Goal: Check status: Check status

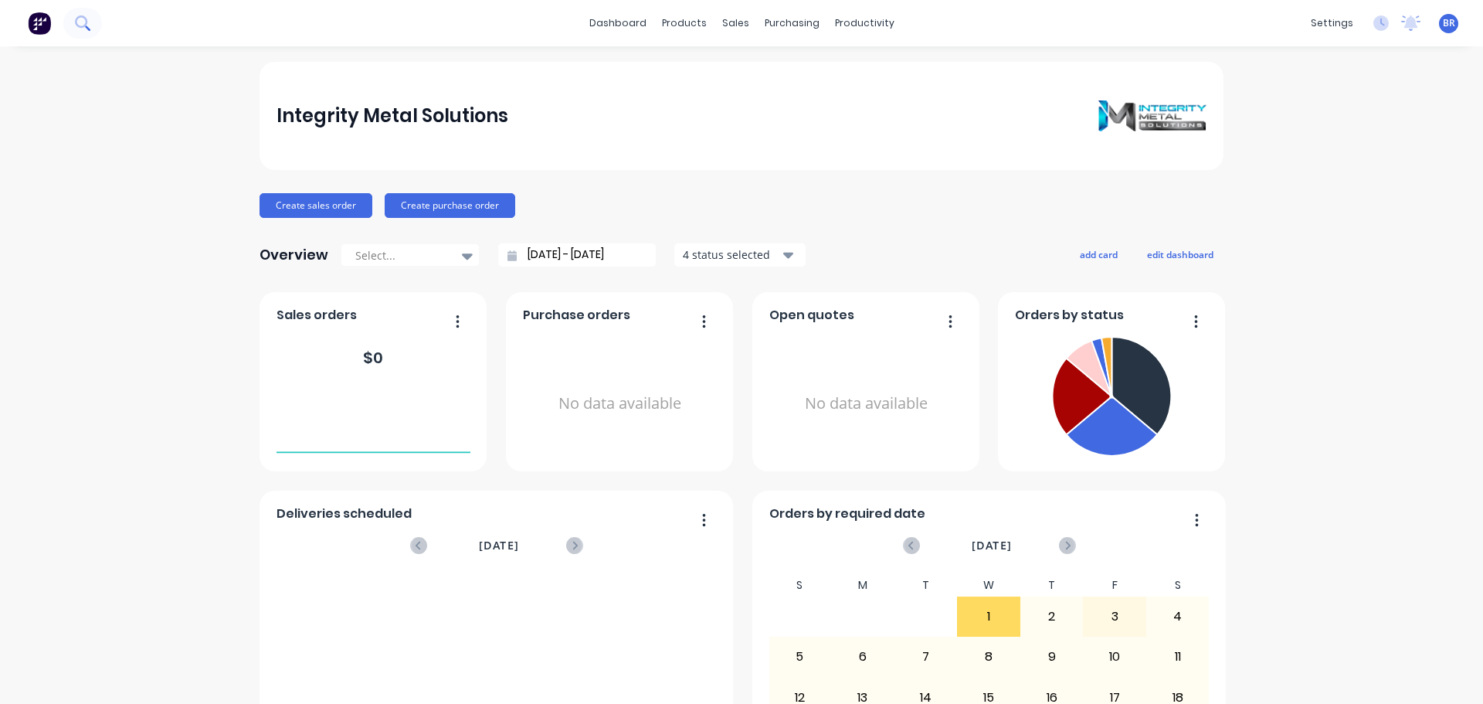
click at [80, 20] on icon at bounding box center [82, 22] width 15 height 15
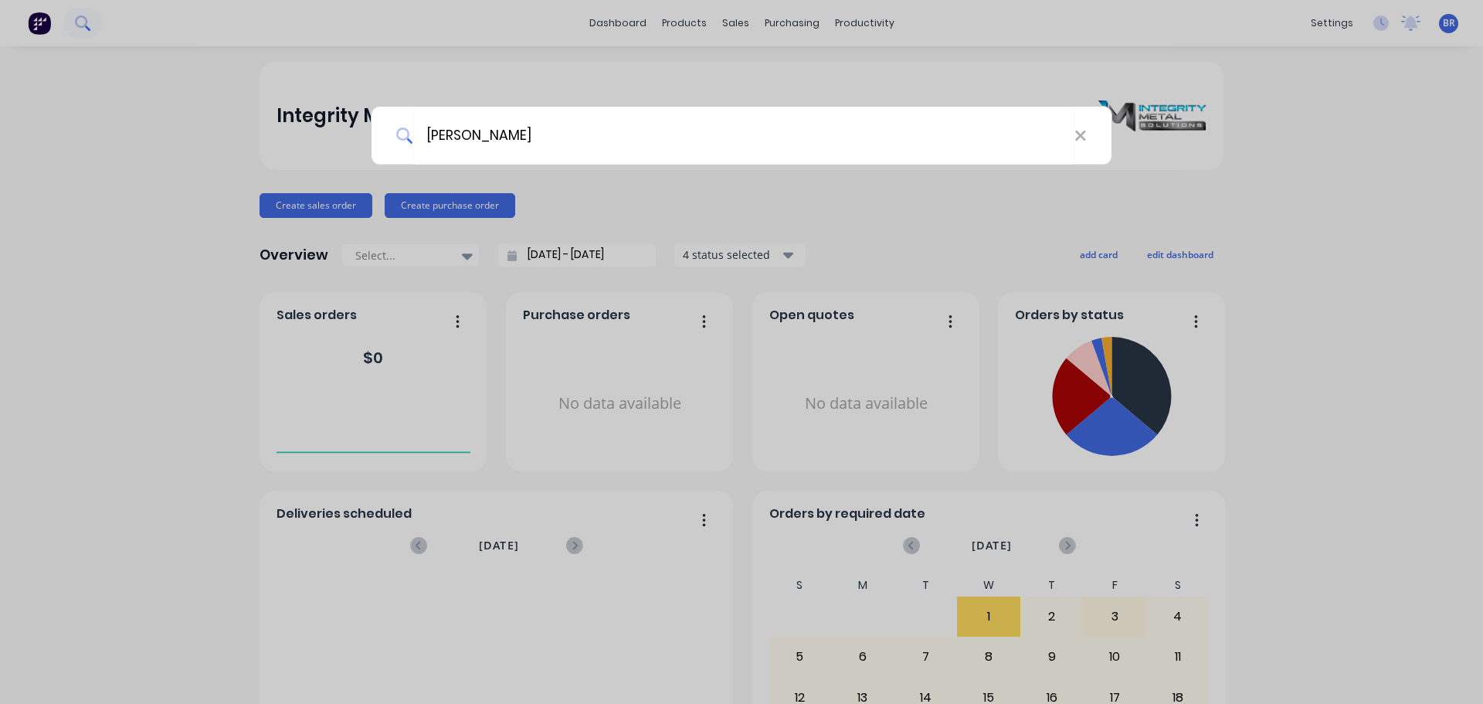
type input "[PERSON_NAME]"
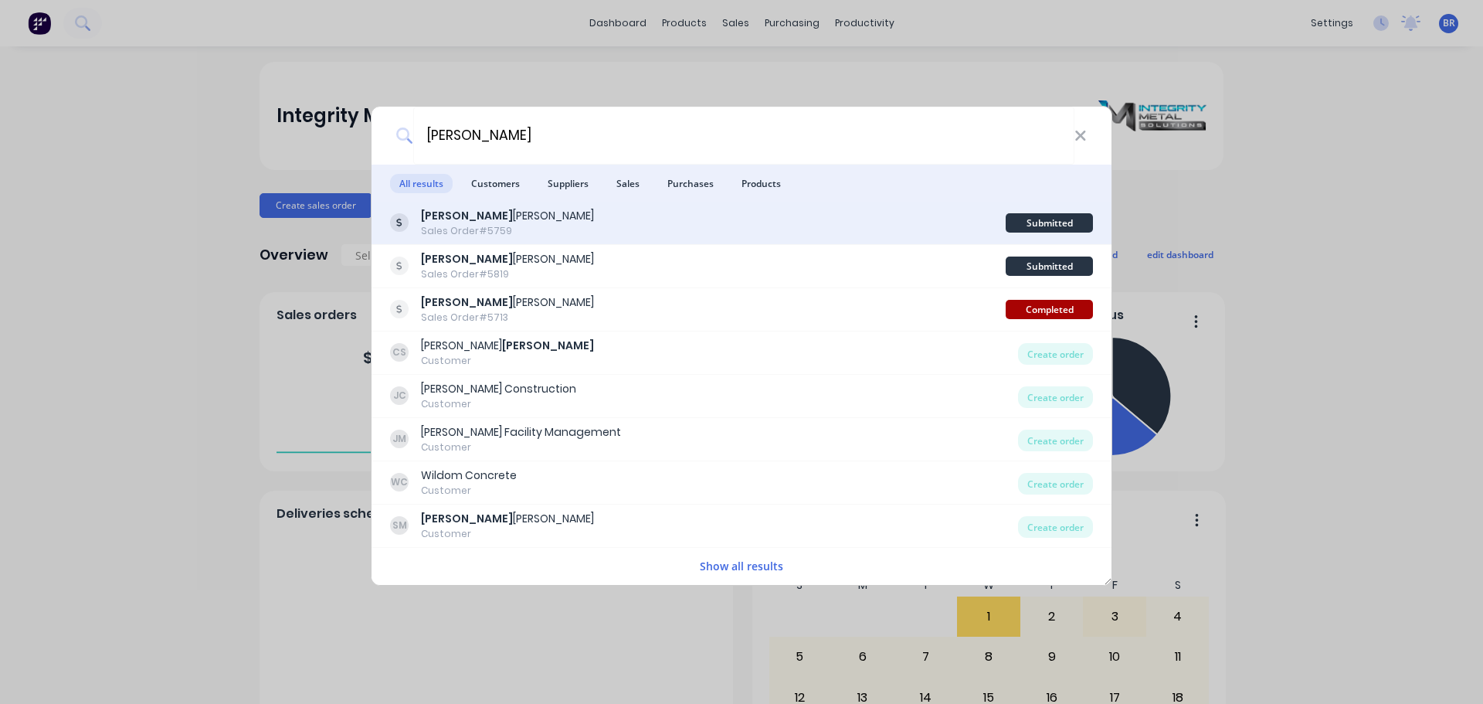
click at [478, 226] on div "Sales Order #5759" at bounding box center [507, 231] width 173 height 14
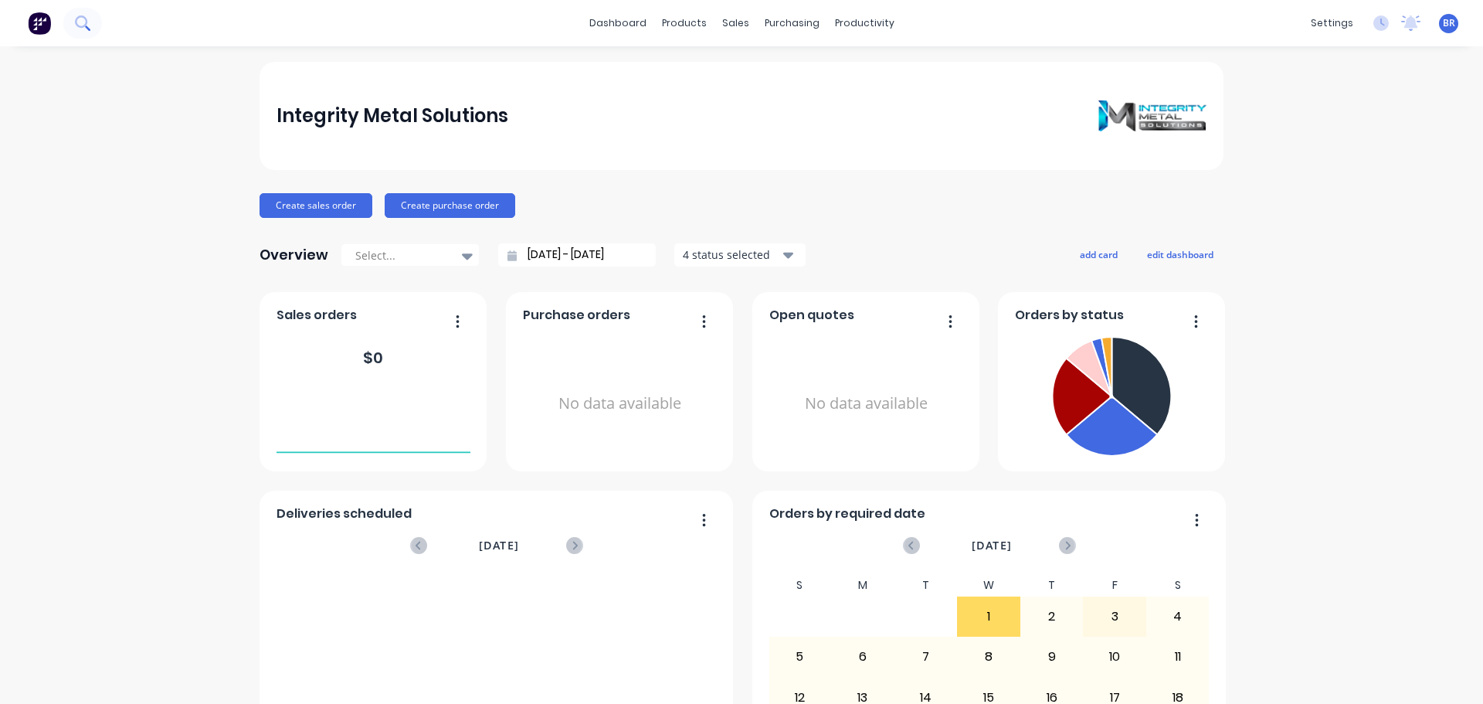
click at [89, 24] on icon at bounding box center [82, 22] width 15 height 15
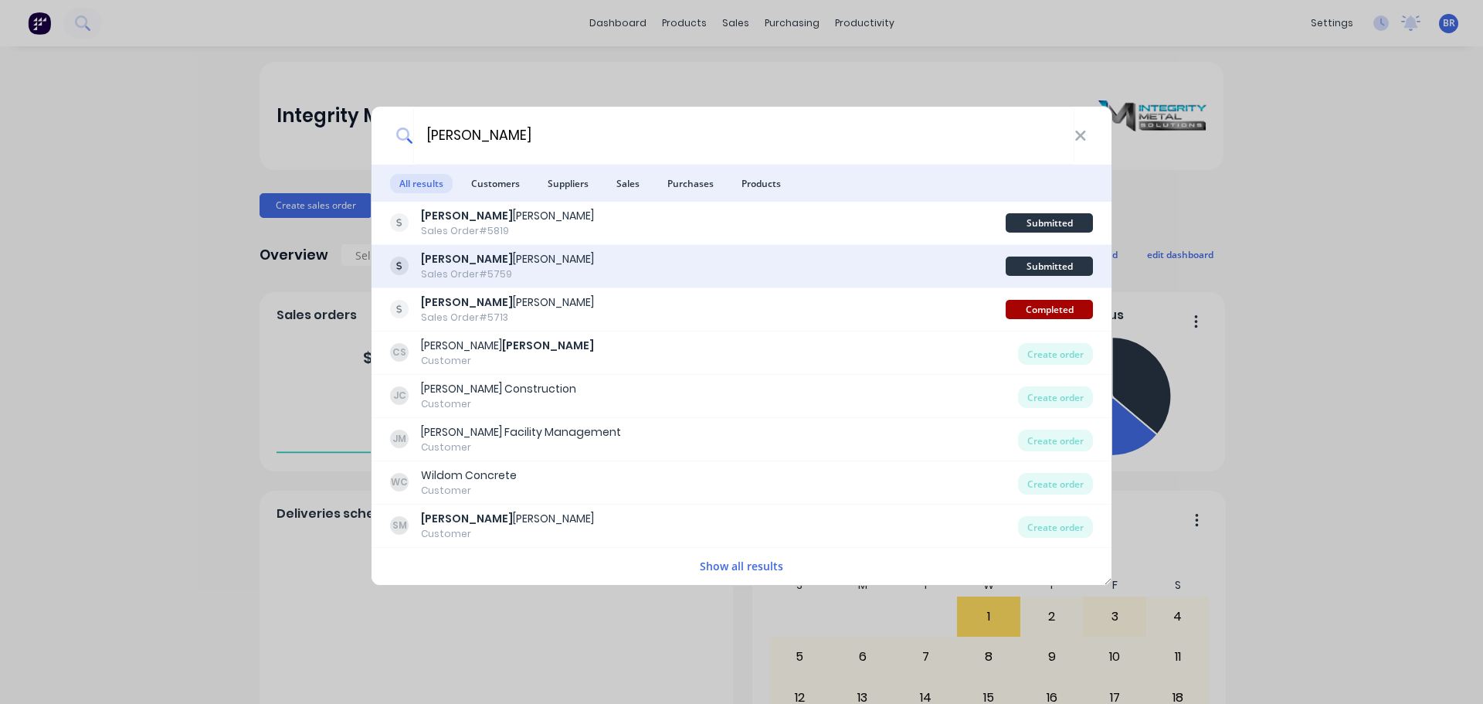
type input "[PERSON_NAME]"
click at [479, 274] on div "Sales Order #5759" at bounding box center [507, 274] width 173 height 14
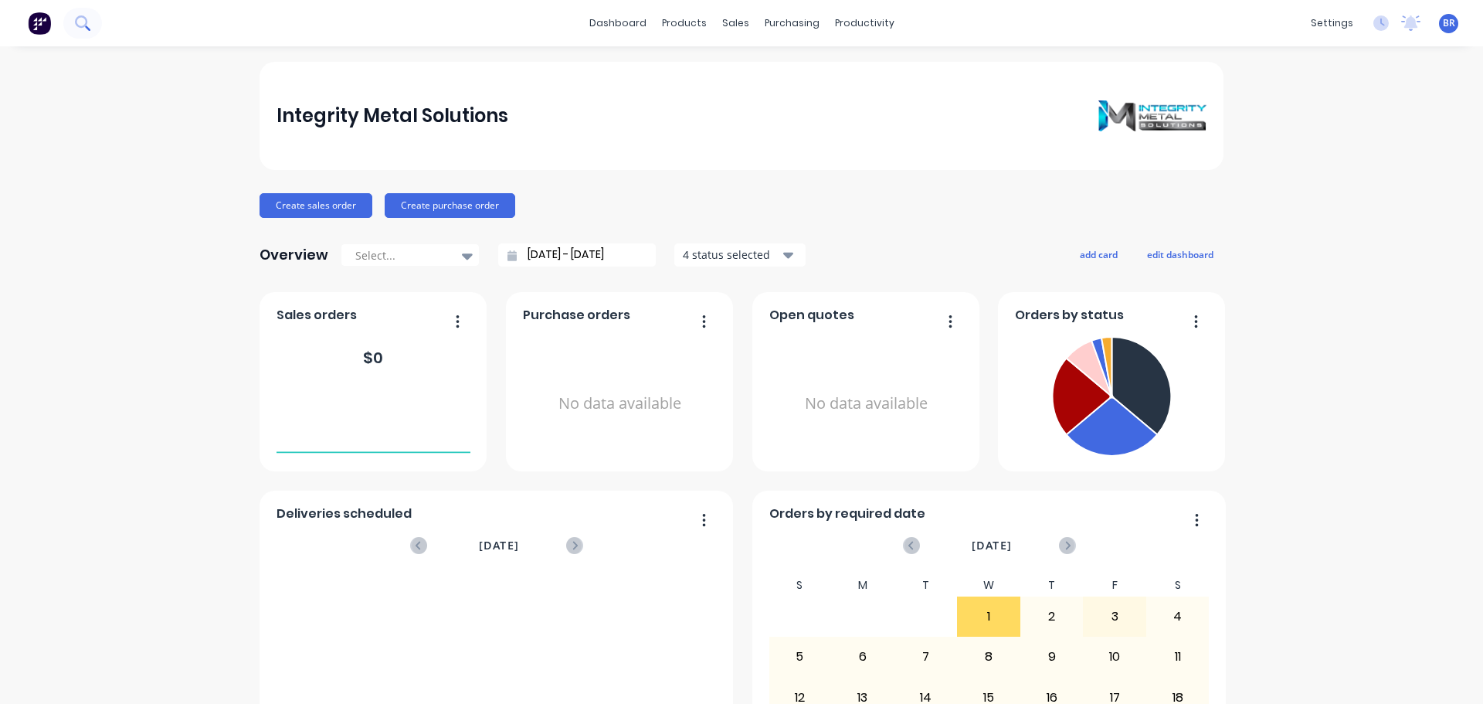
click at [84, 19] on icon at bounding box center [82, 22] width 15 height 15
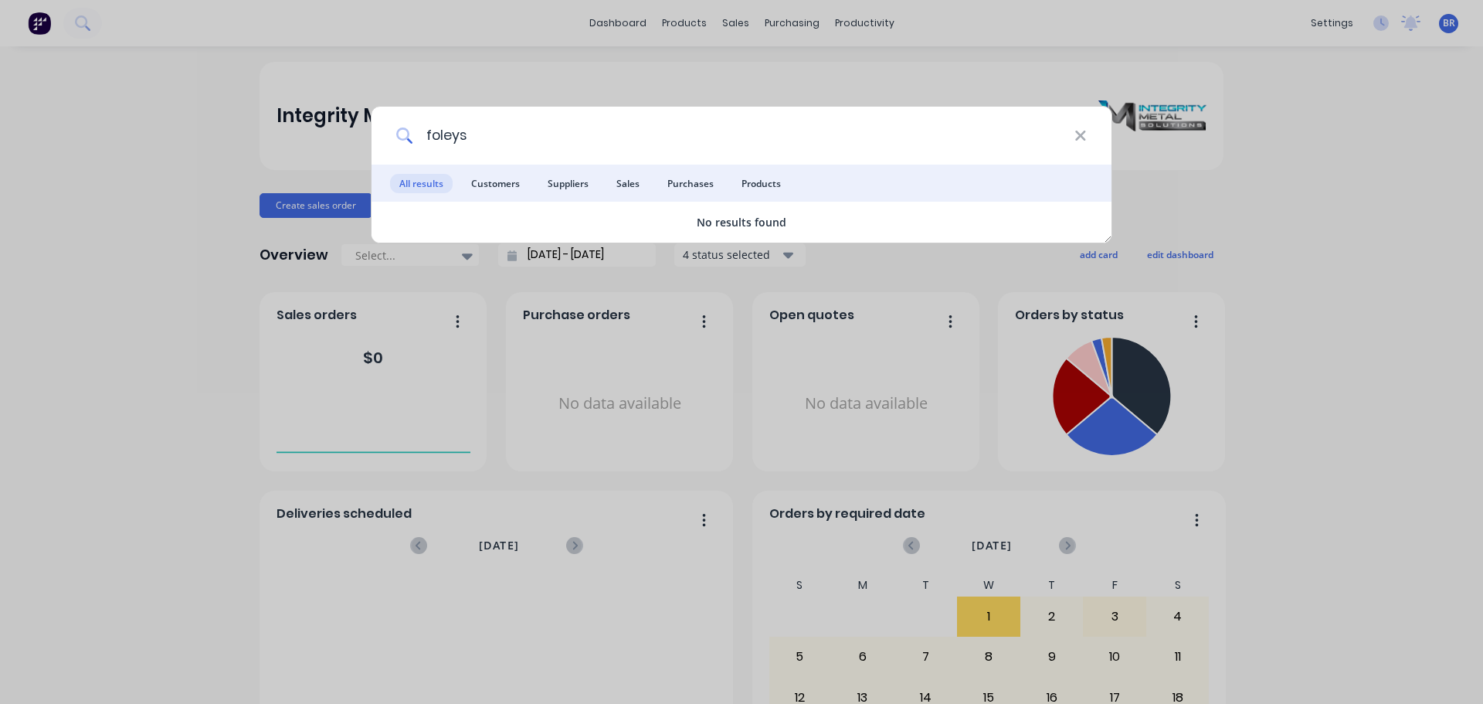
type input "[PERSON_NAME]"
